Goal: Task Accomplishment & Management: Manage account settings

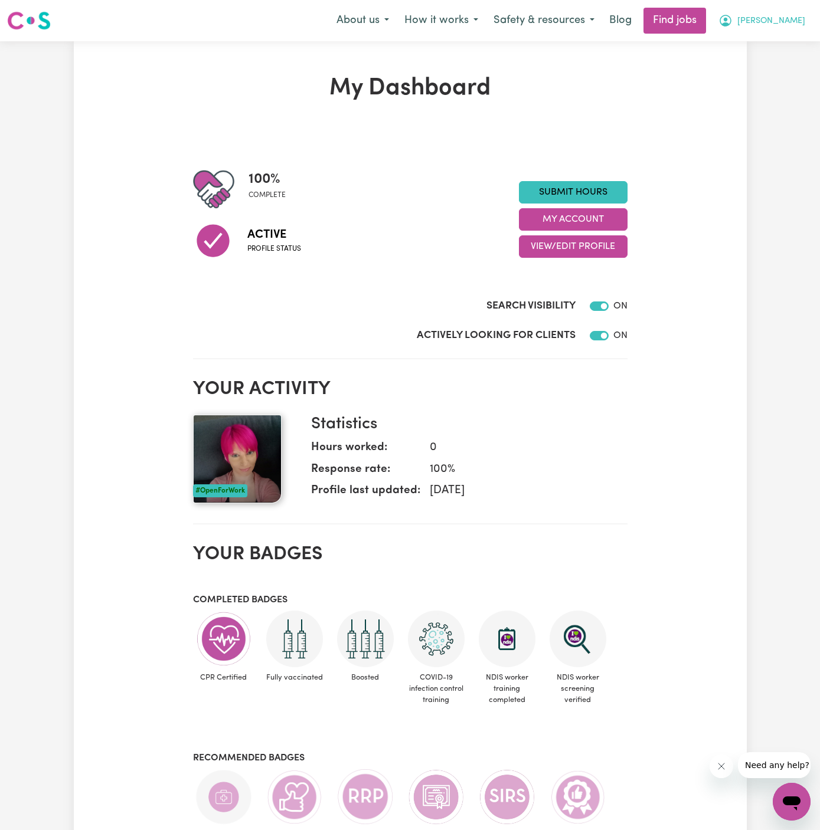
click at [796, 18] on span "[PERSON_NAME]" at bounding box center [771, 21] width 68 height 13
click at [794, 41] on link "My Account" at bounding box center [765, 46] width 93 height 22
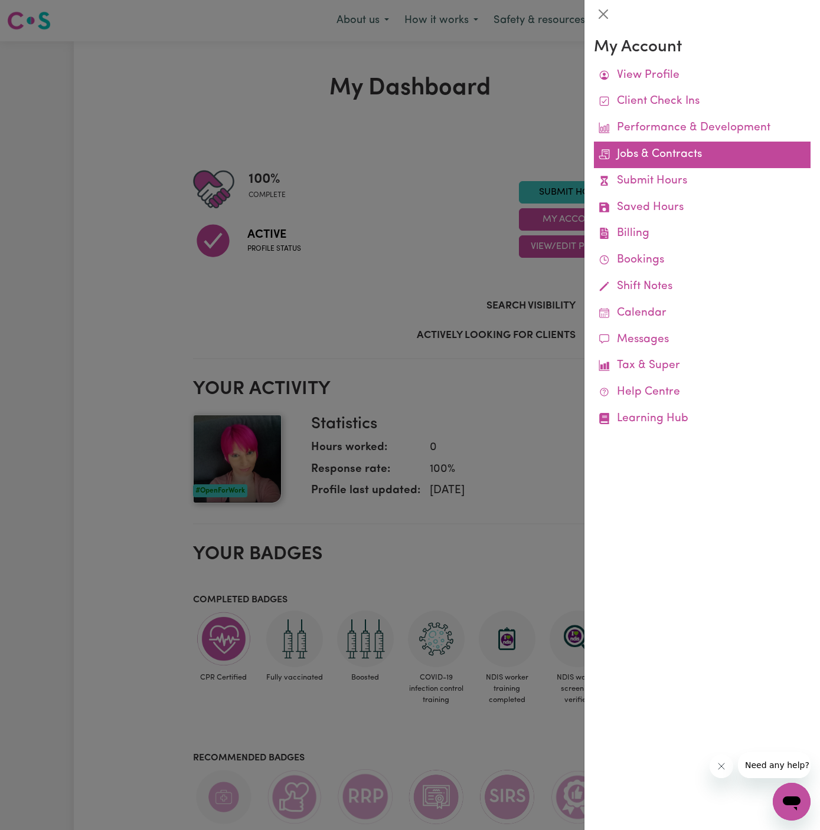
click at [678, 156] on link "Jobs & Contracts" at bounding box center [702, 155] width 217 height 27
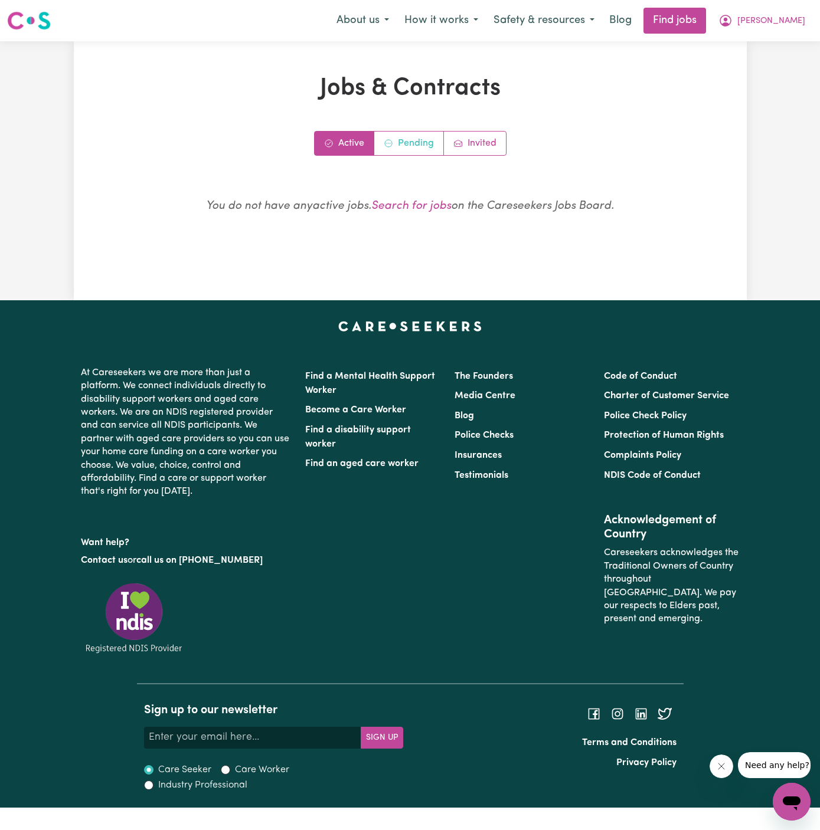
click at [409, 143] on link "Pending" at bounding box center [409, 144] width 70 height 24
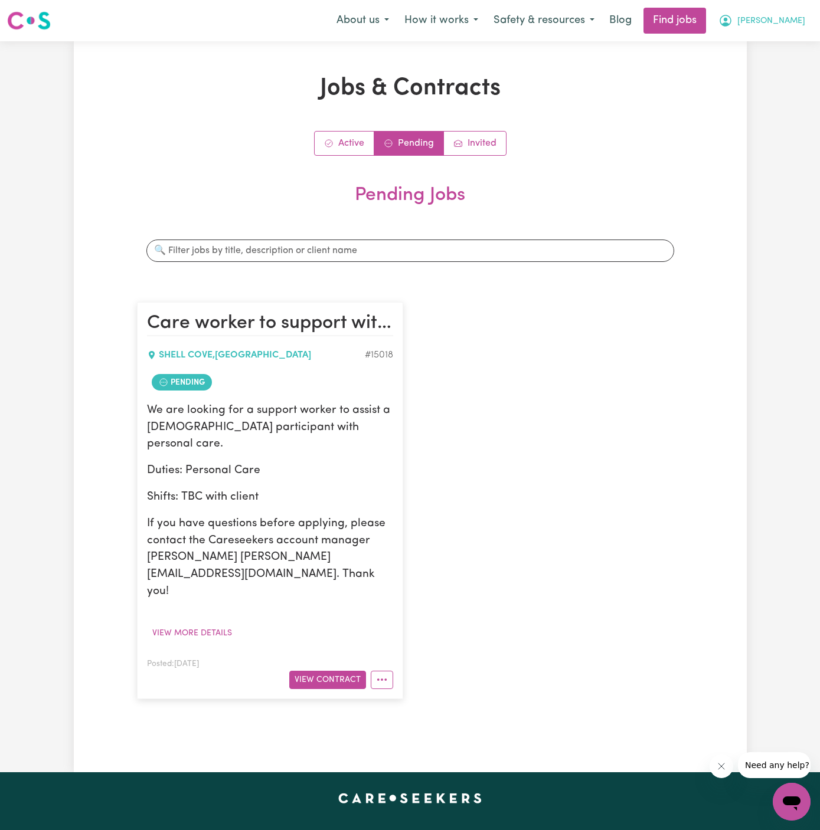
click at [801, 18] on button "[PERSON_NAME]" at bounding box center [761, 20] width 102 height 25
click at [748, 84] on link "Logout" at bounding box center [765, 90] width 93 height 22
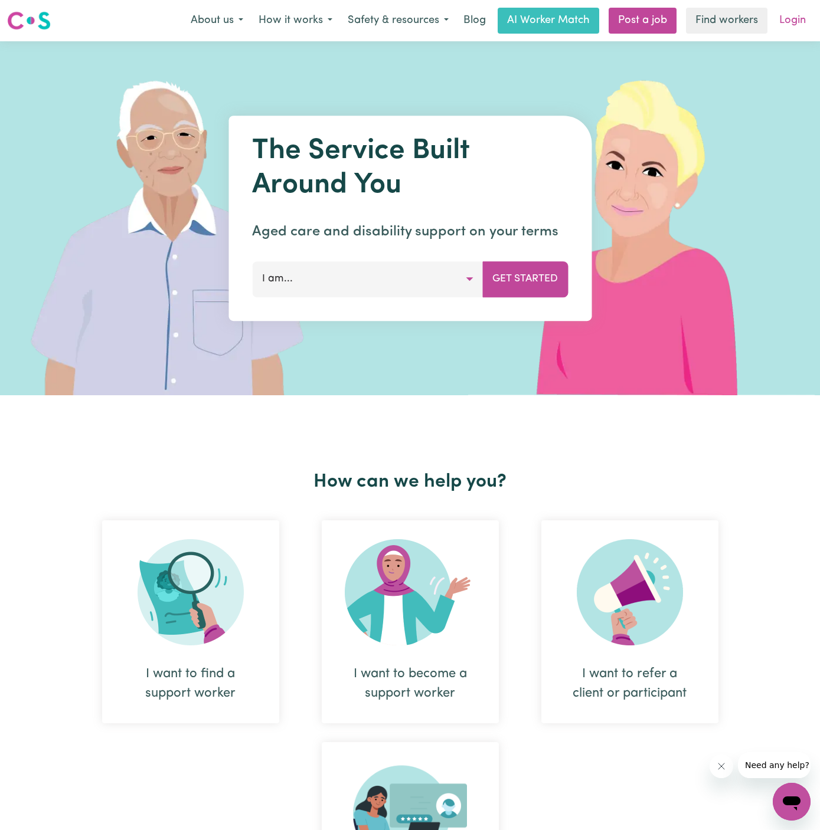
click at [796, 17] on link "Login" at bounding box center [792, 21] width 41 height 26
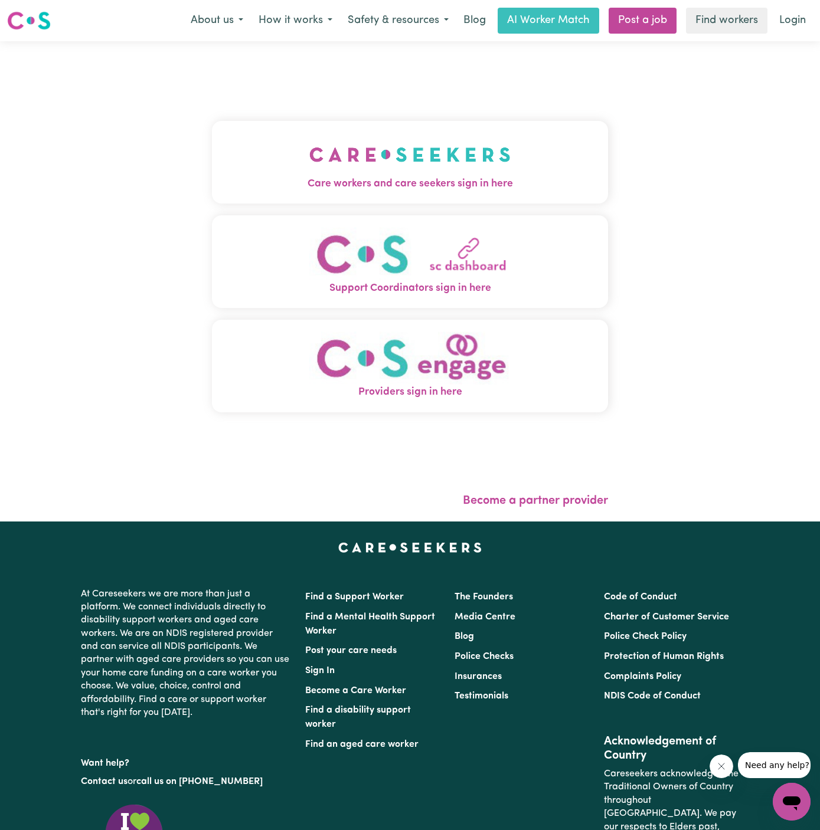
click at [334, 161] on img "Care workers and care seekers sign in here" at bounding box center [409, 155] width 201 height 44
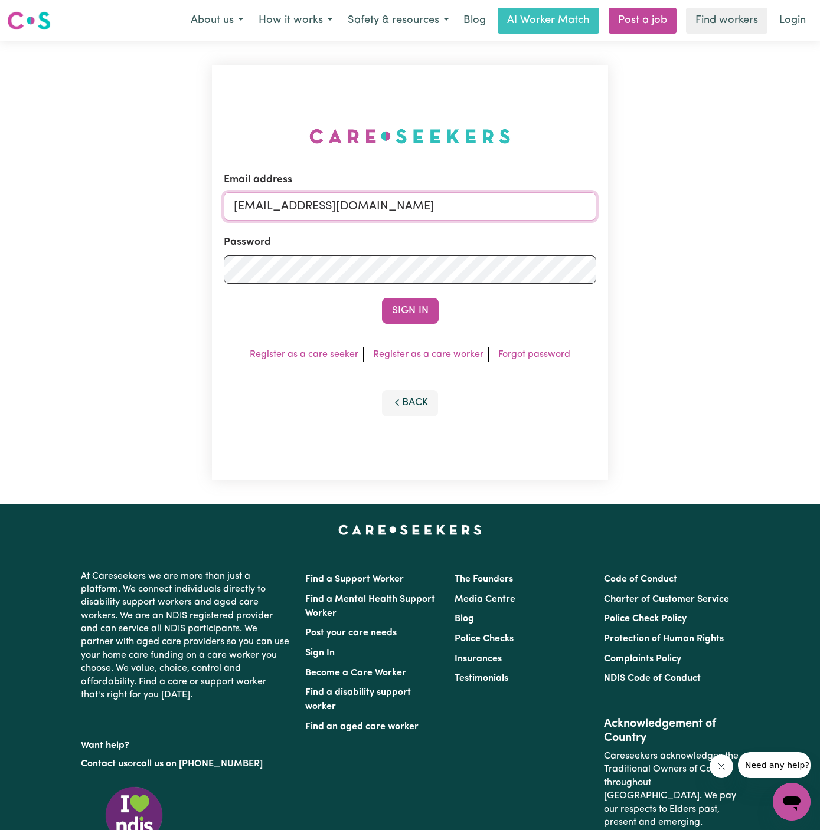
drag, startPoint x: 294, startPoint y: 203, endPoint x: 763, endPoint y: 226, distance: 469.7
click at [763, 226] on div "Email address [EMAIL_ADDRESS][DOMAIN_NAME] Password Sign In Register as a care …" at bounding box center [410, 272] width 820 height 463
paste input "[EMAIL_ADDRESS][DOMAIN_NAME]"
type input "superuser~[EMAIL_ADDRESS][DOMAIN_NAME]"
click at [382, 298] on button "Sign In" at bounding box center [410, 311] width 57 height 26
